Goal: Check status: Check status

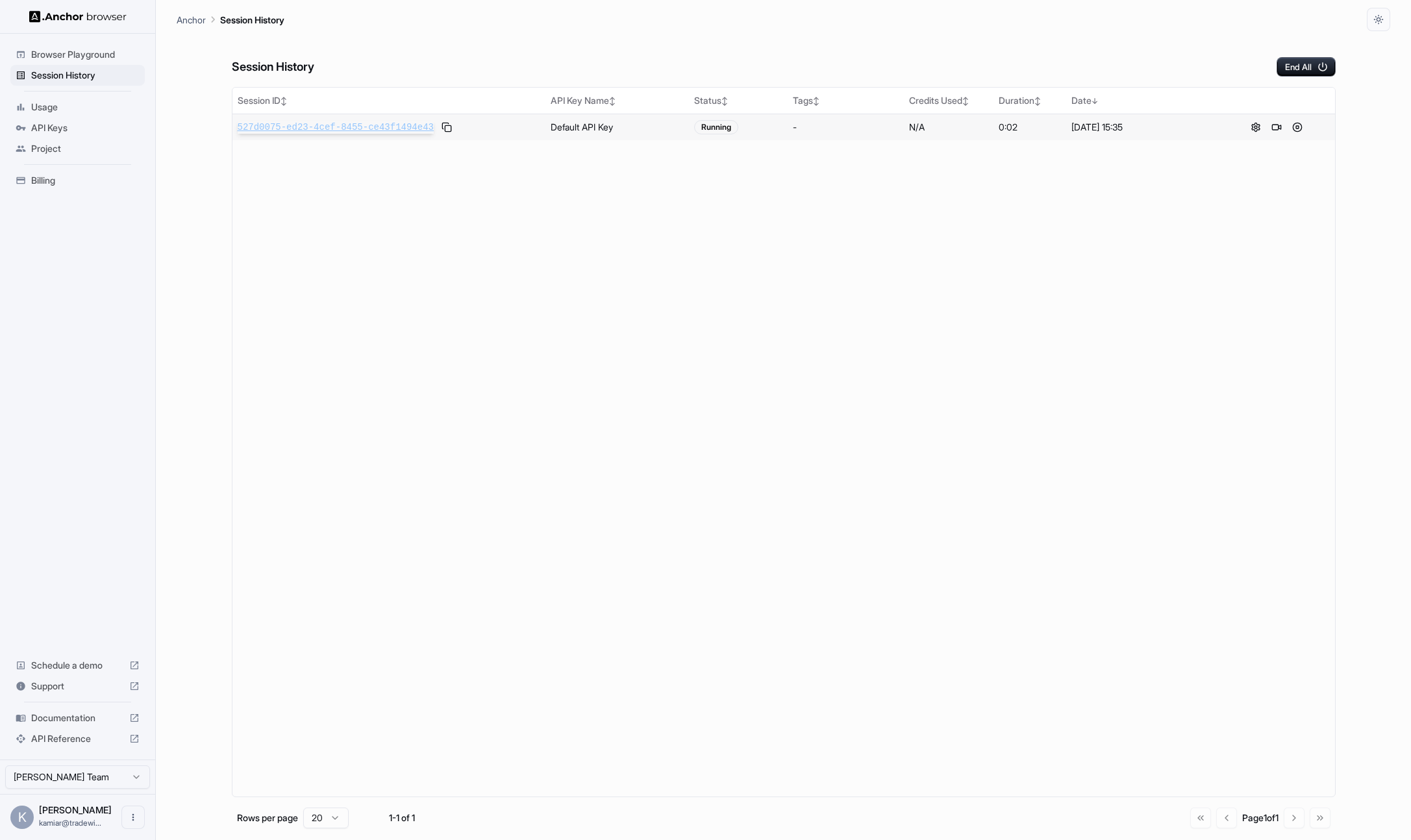
click at [288, 131] on span "527d0075-ed23-4cef-8455-ce43f1494e43" at bounding box center [336, 127] width 196 height 13
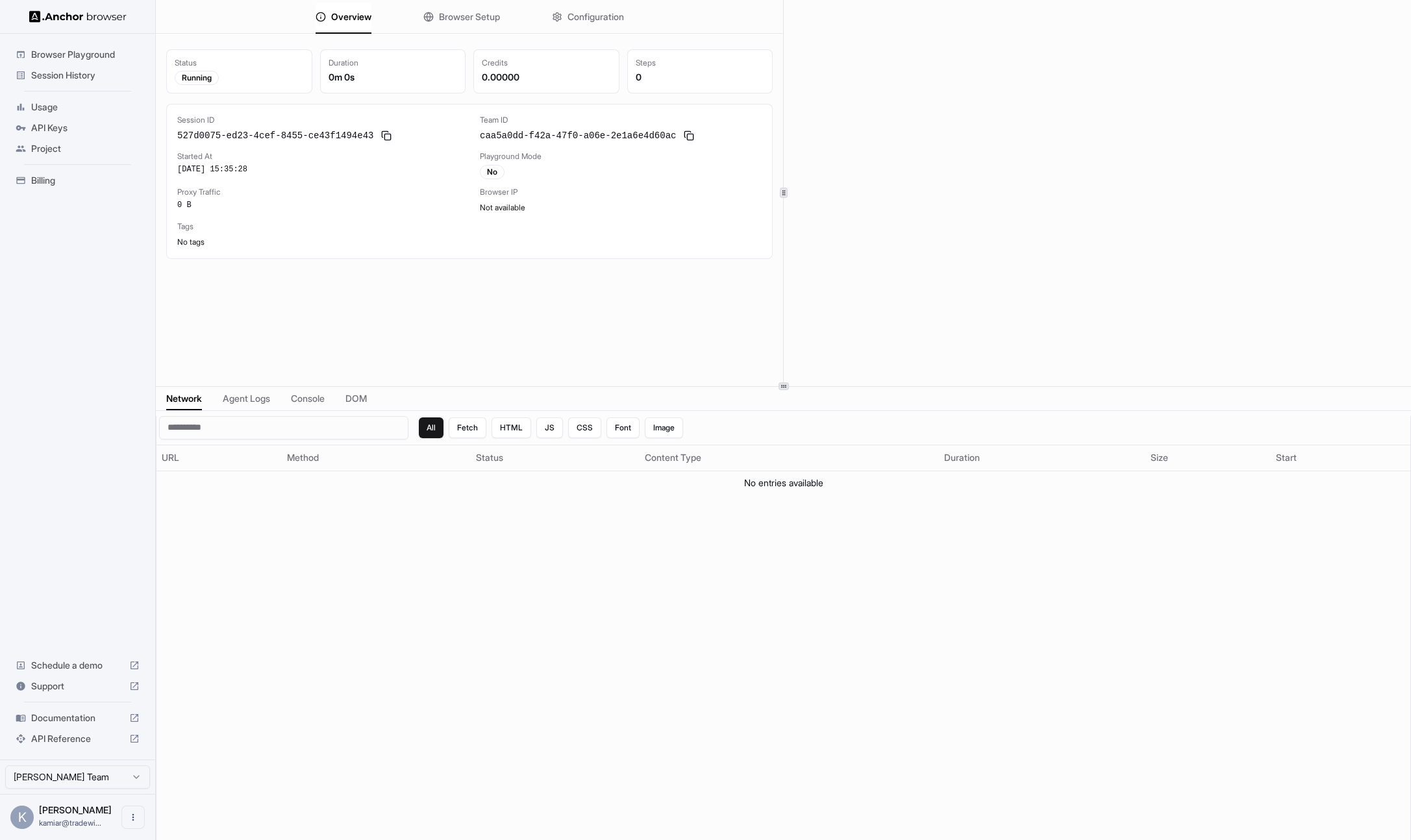
click at [66, 78] on span "Session History" at bounding box center [85, 75] width 108 height 13
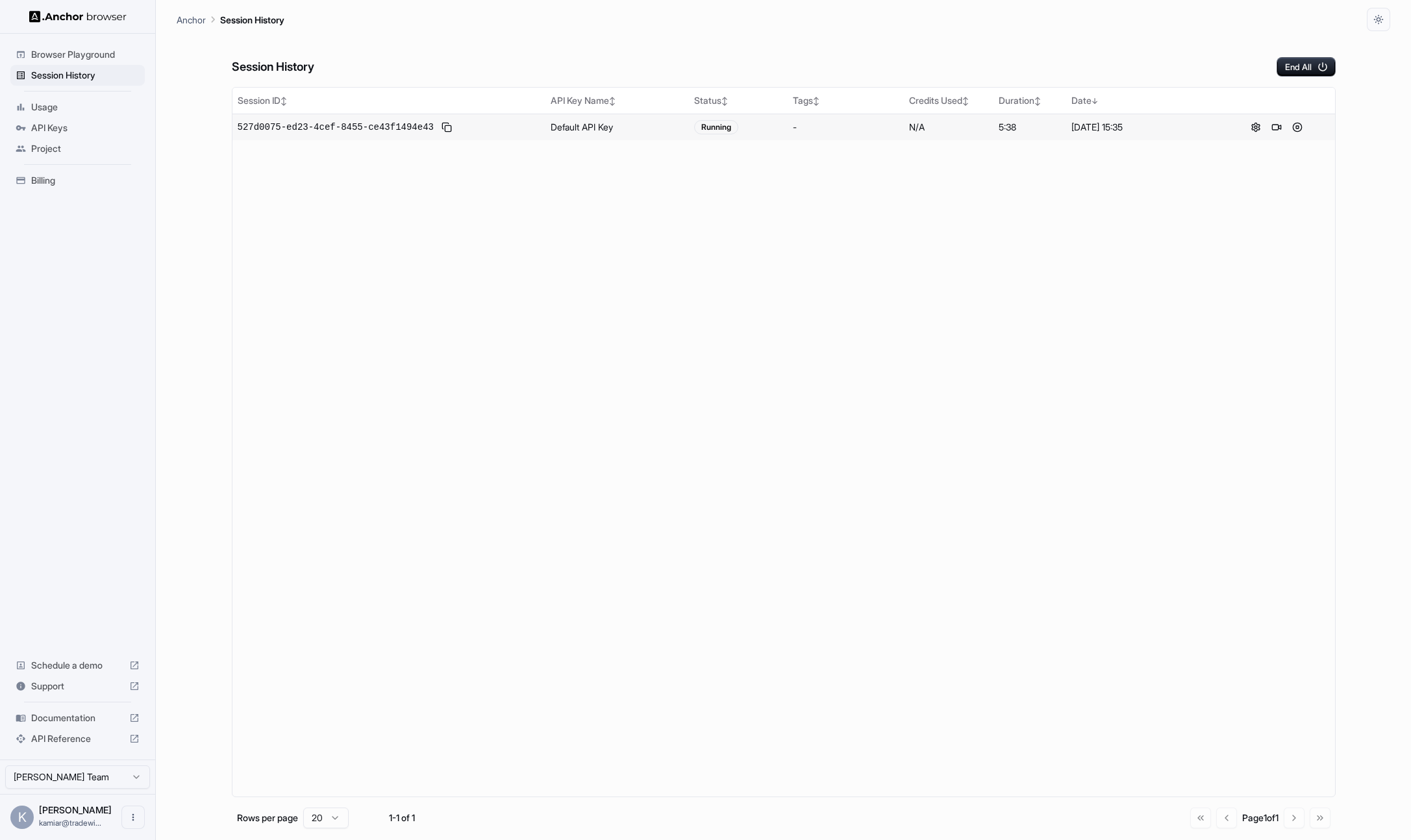
click at [383, 134] on div "527d0075-ed23-4cef-8455-ce43f1494e43" at bounding box center [389, 127] width 303 height 15
click at [384, 129] on span "527d0075-ed23-4cef-8455-ce43f1494e43" at bounding box center [336, 127] width 196 height 13
drag, startPoint x: 318, startPoint y: 245, endPoint x: 127, endPoint y: 38, distance: 281.7
click at [317, 245] on div "Session ID ↕ API Key Name ↕ Status ↕ Tags ↕ Credits Used ↕ Duration ↕ Date ↓ 52…" at bounding box center [783, 443] width 1104 height 711
click at [372, 126] on span "527d0075-ed23-4cef-8455-ce43f1494e43" at bounding box center [336, 127] width 196 height 13
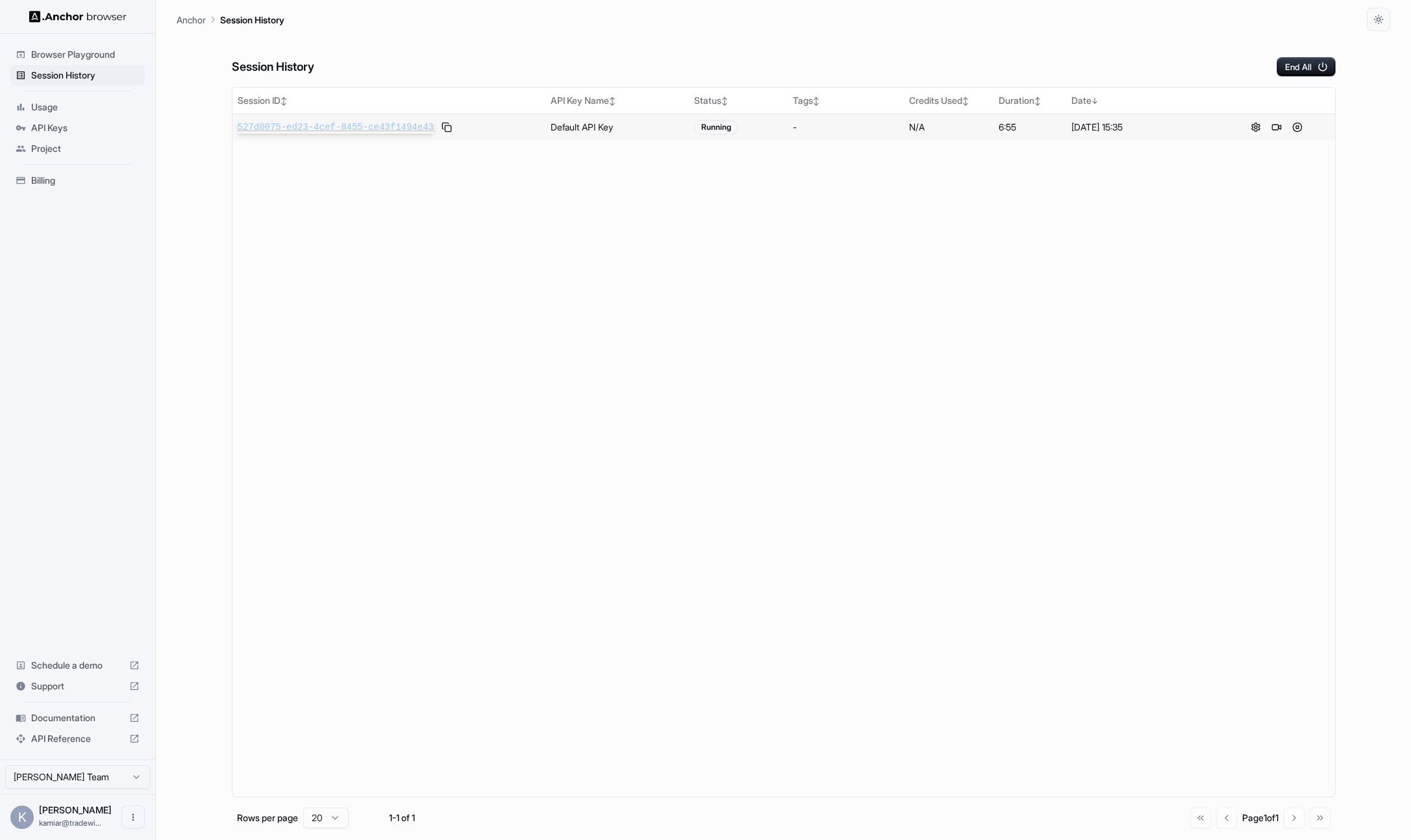
click at [0, 0] on div "Browser Playground Session History Usage API Keys Project Billing Schedule a de…" at bounding box center [705, 420] width 1411 height 840
